Goal: Task Accomplishment & Management: Use online tool/utility

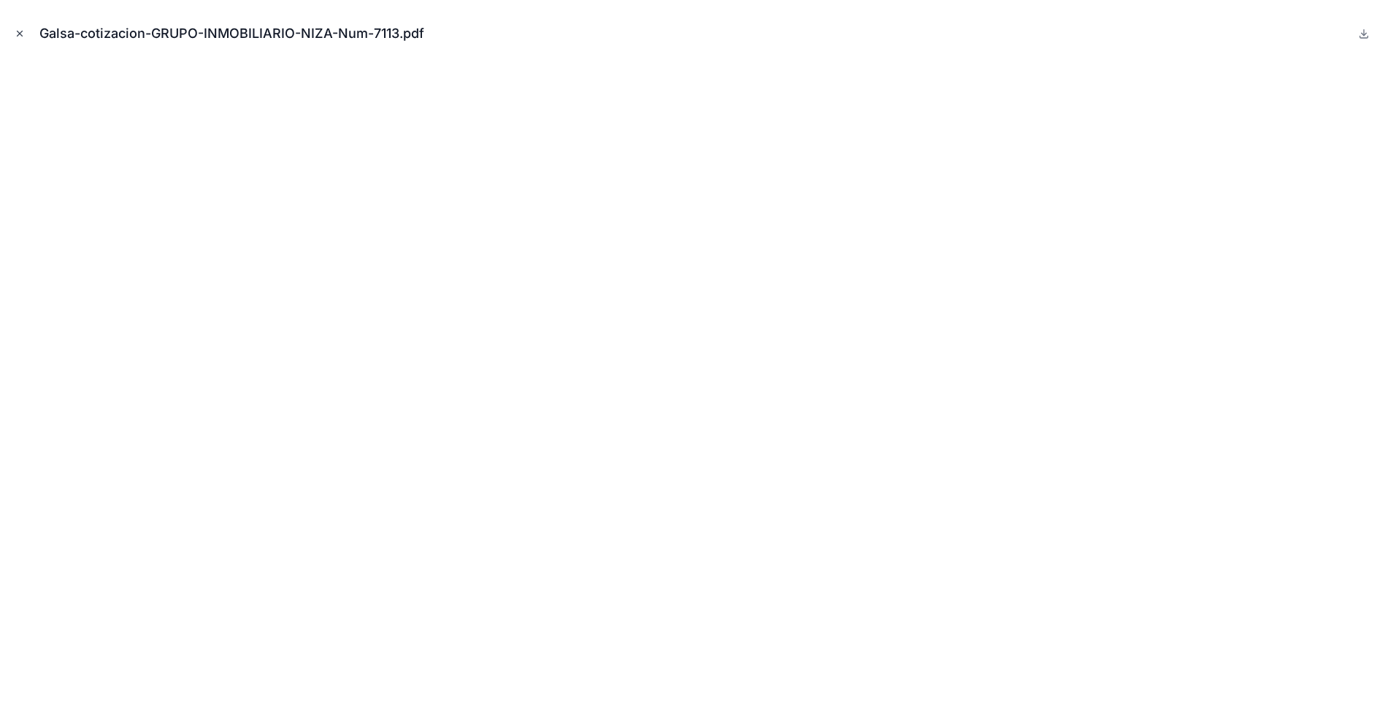
click at [17, 31] on icon "Cerrar modal" at bounding box center [20, 33] width 10 height 10
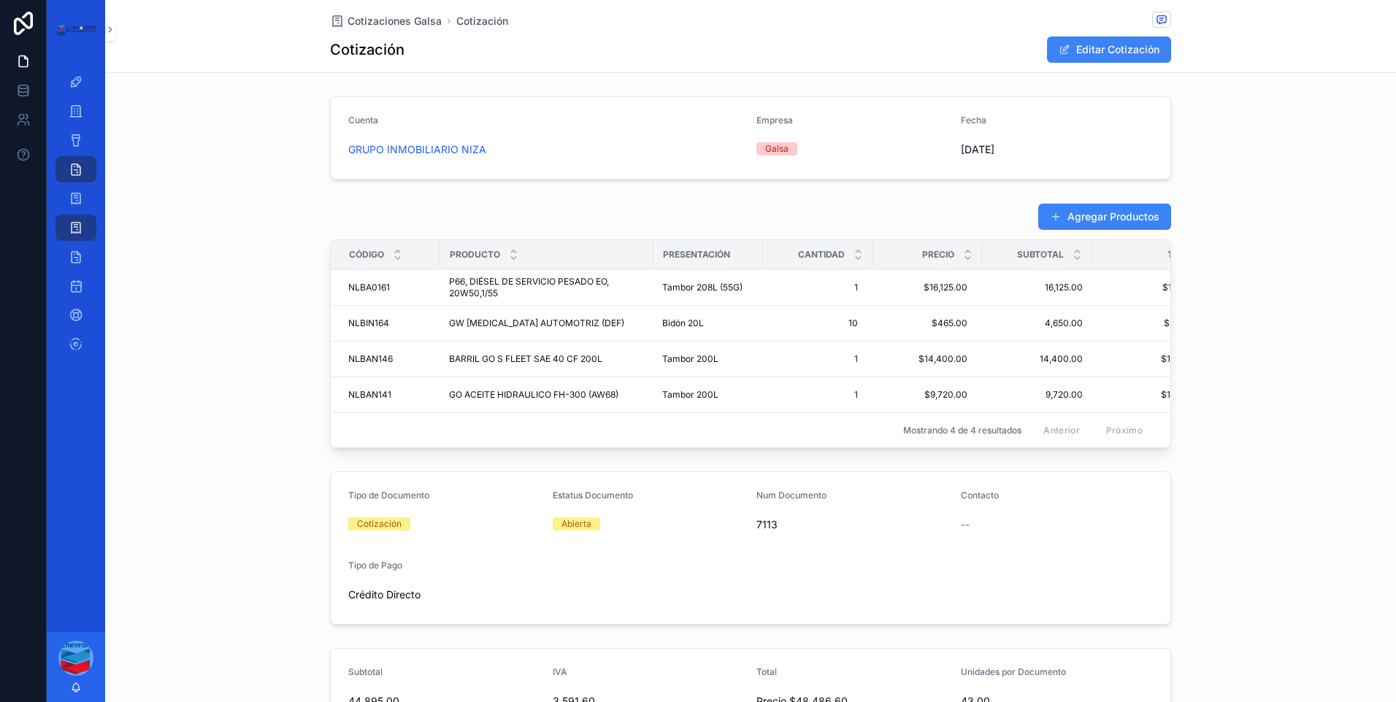
click at [212, 256] on div "Agregar Productos Código Producto Presentación Cantidad Precio Subtotal Total N…" at bounding box center [750, 325] width 1291 height 257
click at [77, 118] on span "Contenido desplazable" at bounding box center [76, 111] width 15 height 15
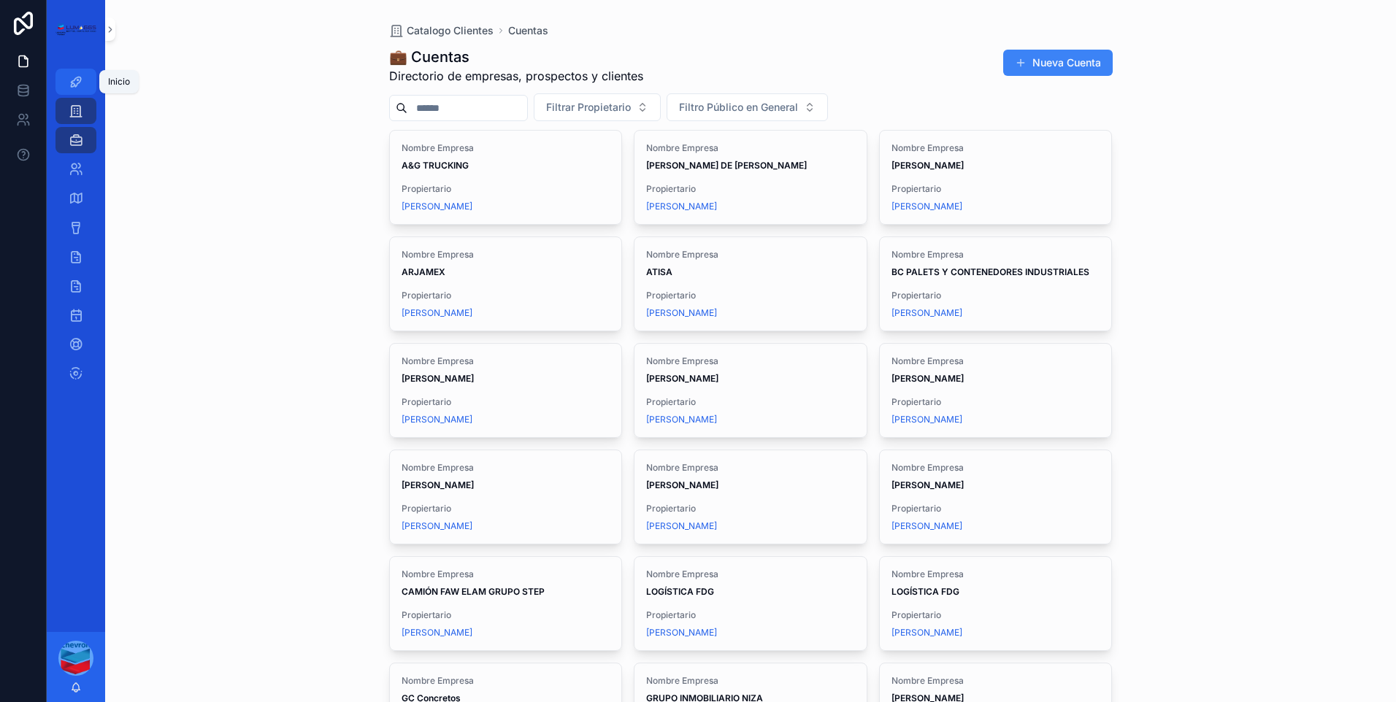
click at [77, 81] on icon "Contenido desplazable" at bounding box center [76, 81] width 15 height 15
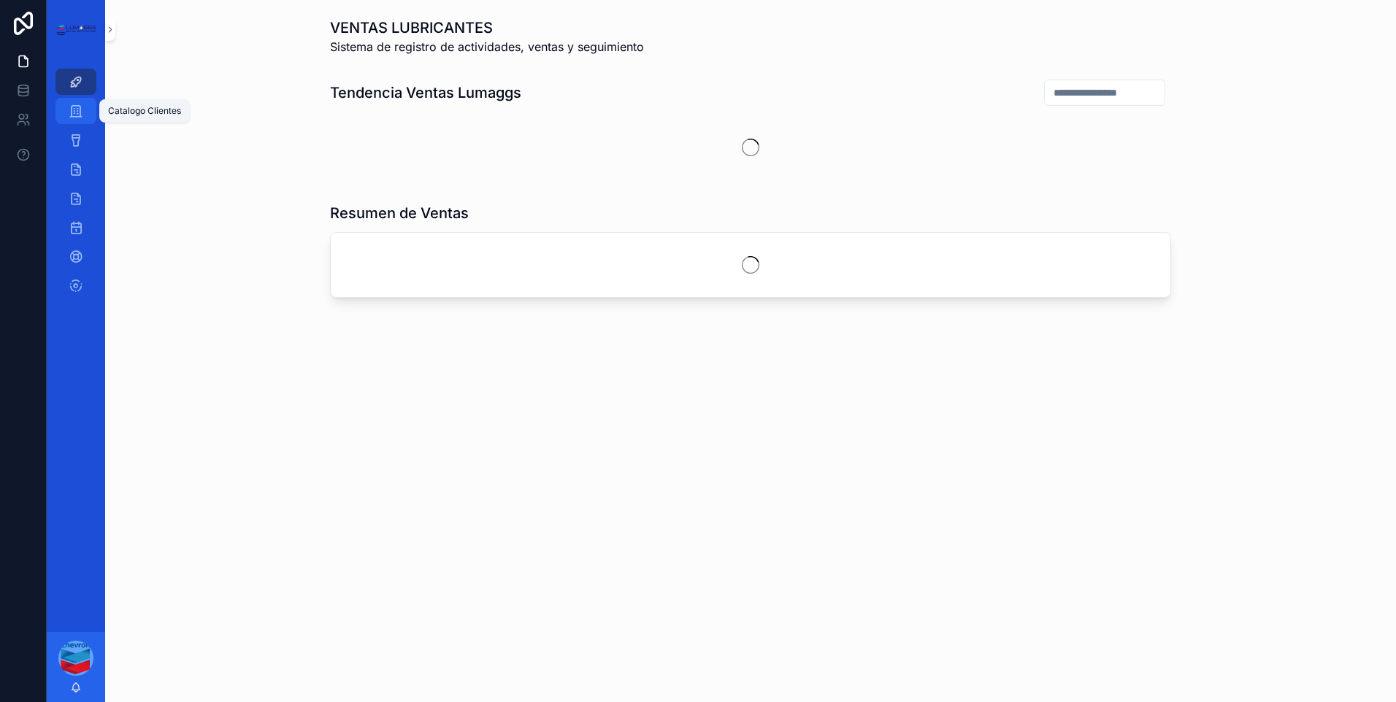
click at [75, 112] on icon "Contenido desplazable" at bounding box center [76, 111] width 15 height 15
